Goal: Task Accomplishment & Management: Use online tool/utility

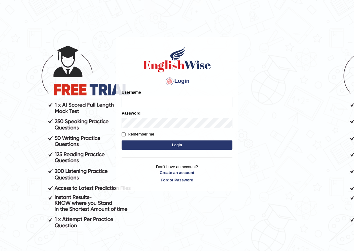
click at [130, 102] on input "Username" at bounding box center [176, 102] width 111 height 10
type input "EmilyLorie"
click at [152, 145] on button "Login" at bounding box center [176, 144] width 111 height 9
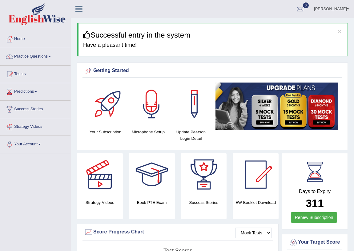
click at [26, 74] on span at bounding box center [25, 74] width 2 height 1
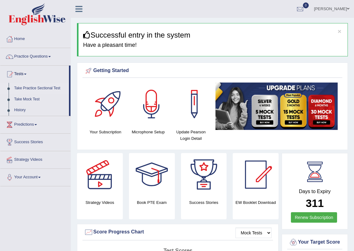
click at [34, 87] on link "Take Practice Sectional Test" at bounding box center [40, 88] width 58 height 11
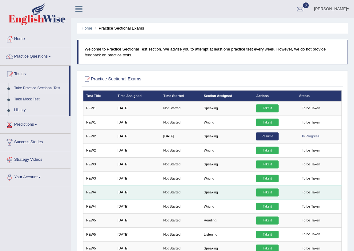
scroll to position [28, 0]
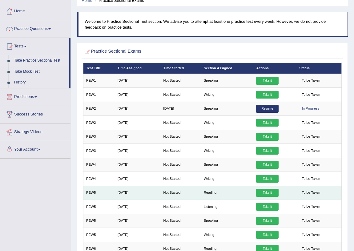
click at [268, 192] on link "Take it" at bounding box center [267, 193] width 22 height 8
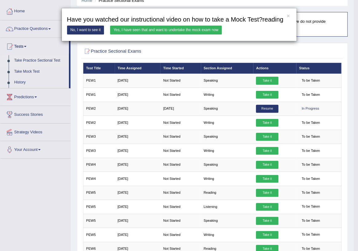
click at [135, 29] on link "Yes, I have seen that and want to undertake the mock exam now" at bounding box center [166, 30] width 112 height 9
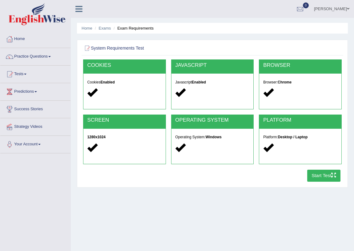
click at [318, 175] on button "Start Test" at bounding box center [324, 175] width 34 height 12
